Goal: Check status: Check status

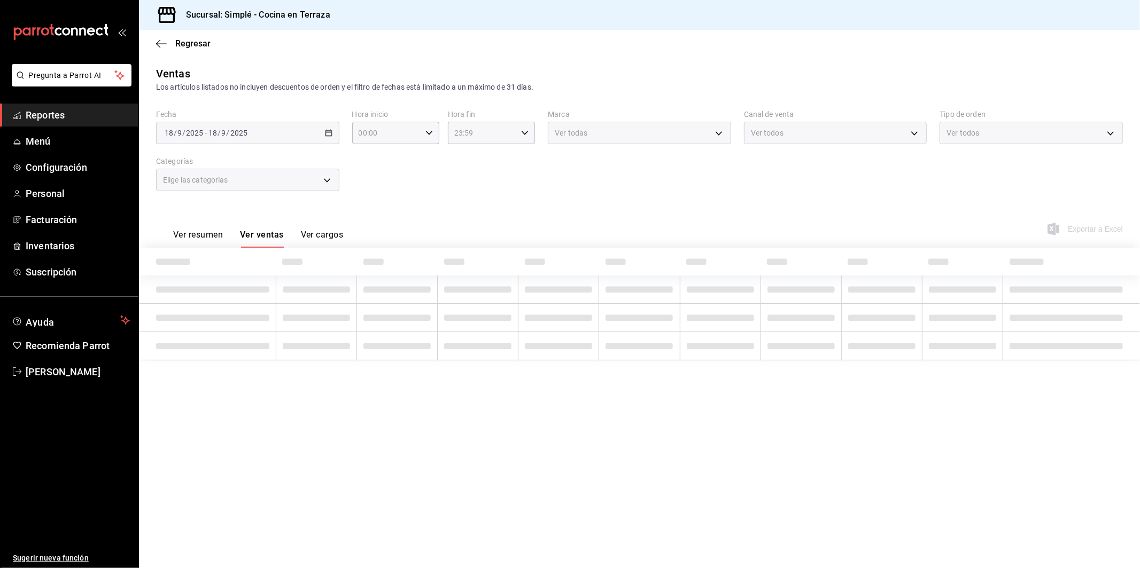
type input "dcadcd51-6c97-4cd5-870c-ac670eb11c34,f302c7b1-cd6c-4f61-ab43-25929fd92980"
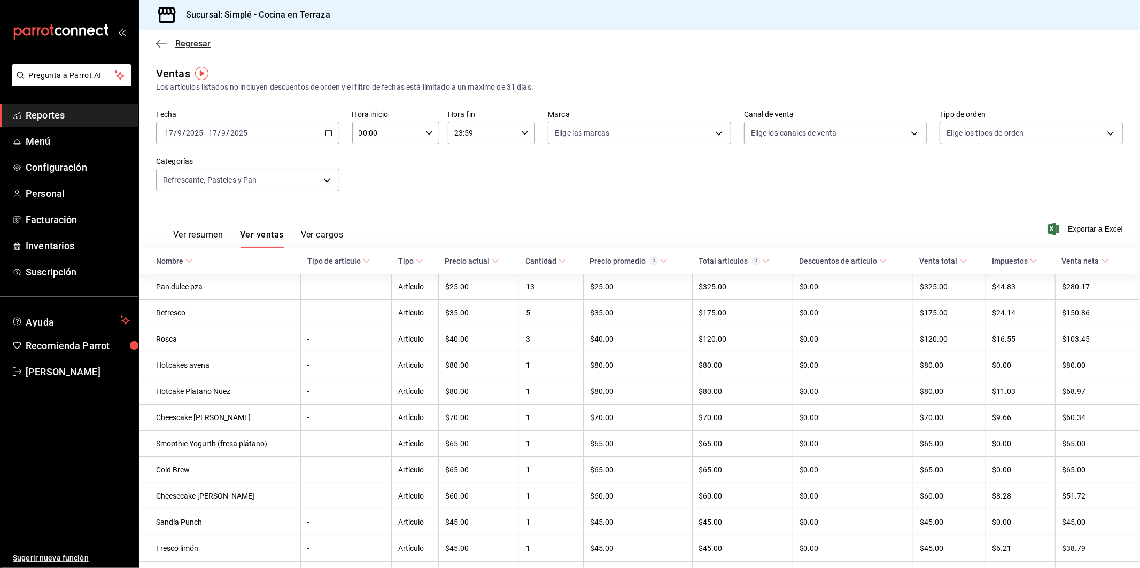
click at [166, 48] on icon "button" at bounding box center [161, 44] width 11 height 10
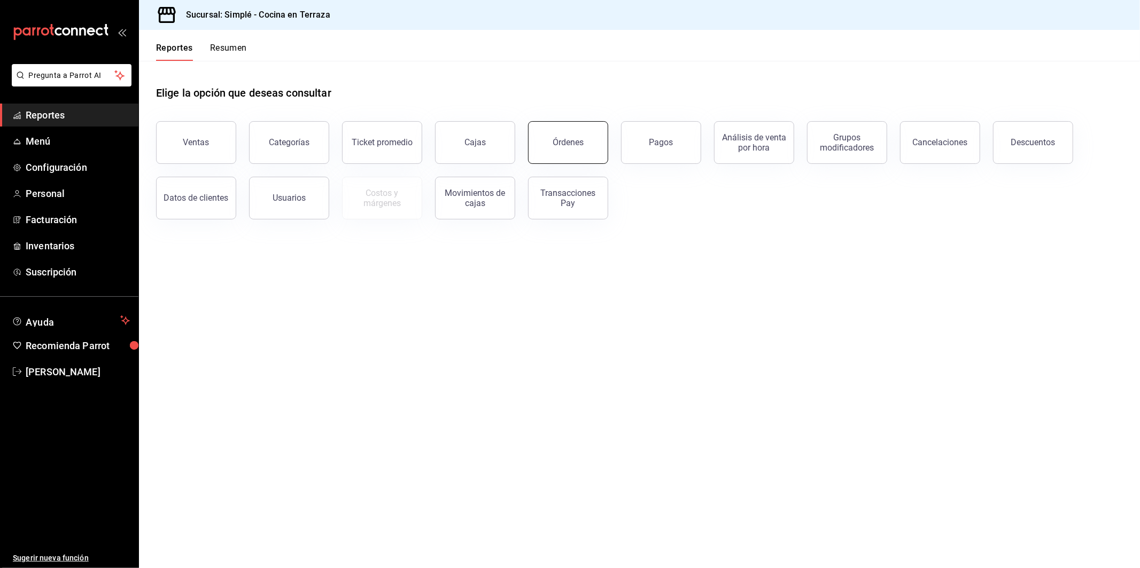
click at [564, 146] on div "Órdenes" at bounding box center [567, 142] width 31 height 10
